Goal: Use online tool/utility: Use online tool/utility

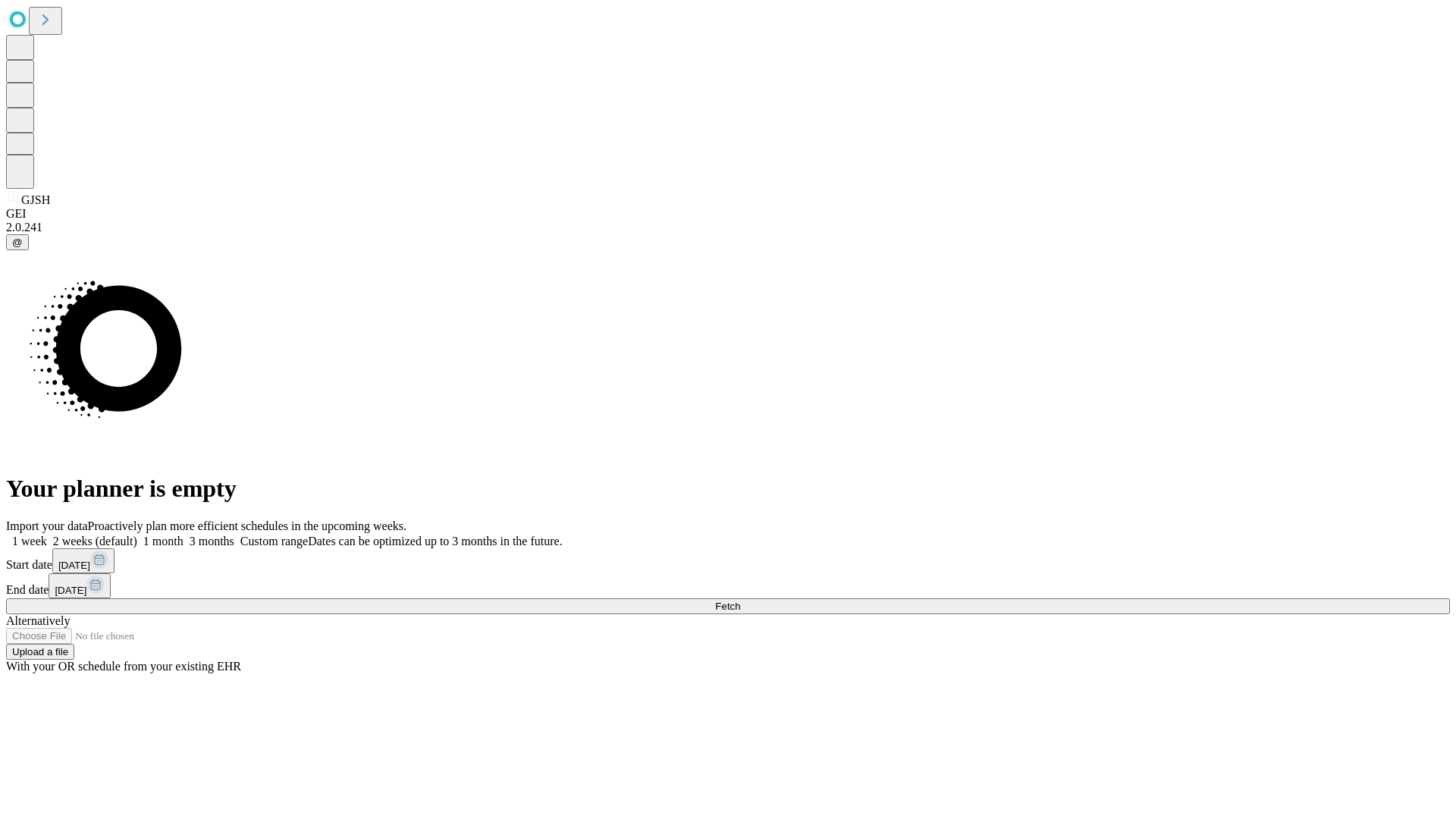
click at [741, 601] on span "Fetch" at bounding box center [728, 606] width 25 height 12
